Goal: Information Seeking & Learning: Learn about a topic

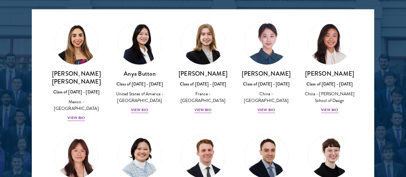
scroll to position [506, 0]
click at [21, 101] on div at bounding box center [203, 38] width 406 height 386
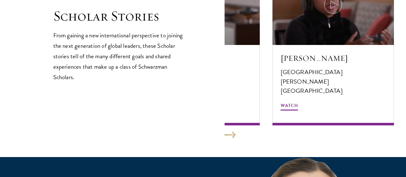
scroll to position [1113, 0]
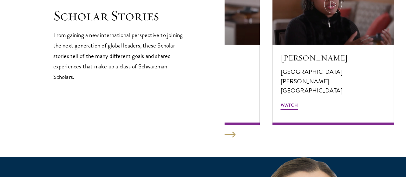
click at [226, 132] on button at bounding box center [229, 135] width 11 height 6
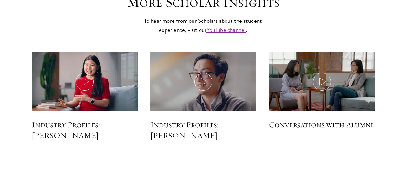
scroll to position [1486, 0]
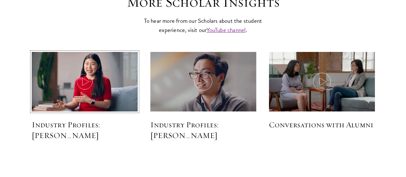
click at [81, 82] on icon at bounding box center [85, 82] width 18 height 18
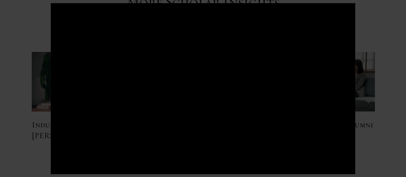
click at [15, 54] on div at bounding box center [203, 88] width 406 height 177
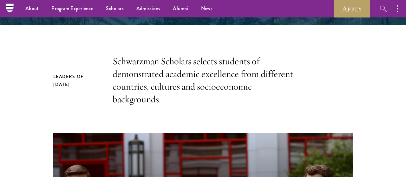
scroll to position [123, 0]
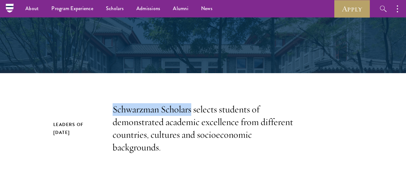
drag, startPoint x: 192, startPoint y: 110, endPoint x: 114, endPoint y: 112, distance: 78.6
click at [114, 112] on p "Schwarzman Scholars selects students of demonstrated academic excellence from d…" at bounding box center [202, 128] width 181 height 51
copy p "Schwarzman Scholars"
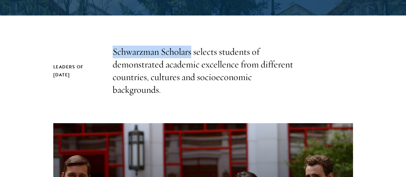
scroll to position [182, 0]
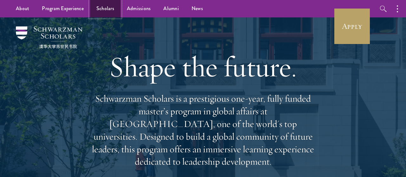
click at [105, 9] on link "Scholars" at bounding box center [105, 8] width 30 height 17
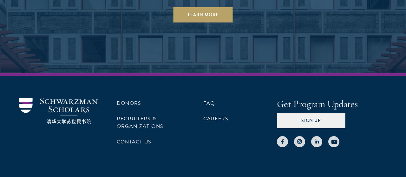
scroll to position [1934, 0]
